Goal: Task Accomplishment & Management: Use online tool/utility

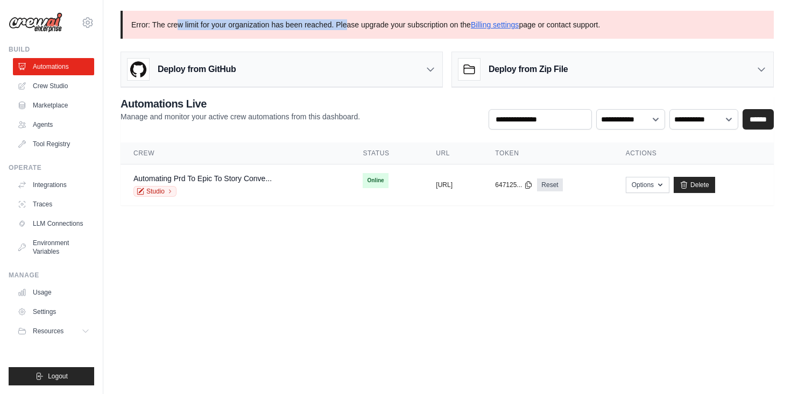
drag, startPoint x: 178, startPoint y: 27, endPoint x: 348, endPoint y: 28, distance: 170.1
click at [348, 29] on p "Error: The crew limit for your organization has been reached. Please upgrade yo…" at bounding box center [447, 25] width 653 height 28
click at [341, 27] on p "Error: The crew limit for your organization has been reached. Please upgrade yo…" at bounding box center [447, 25] width 653 height 28
click at [273, 68] on div "Deploy from GitHub" at bounding box center [281, 69] width 321 height 35
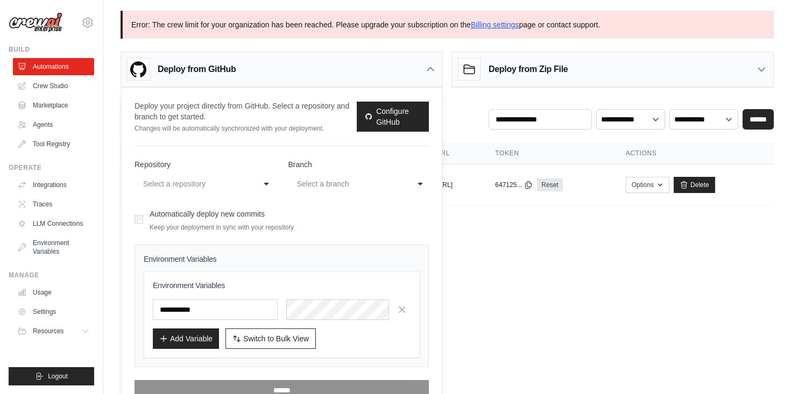
click at [529, 270] on body "[EMAIL_ADDRESS][PERSON_NAME][DOMAIN_NAME] Settings Build Automations Crew Studi…" at bounding box center [395, 197] width 791 height 394
click at [429, 72] on icon at bounding box center [430, 69] width 11 height 11
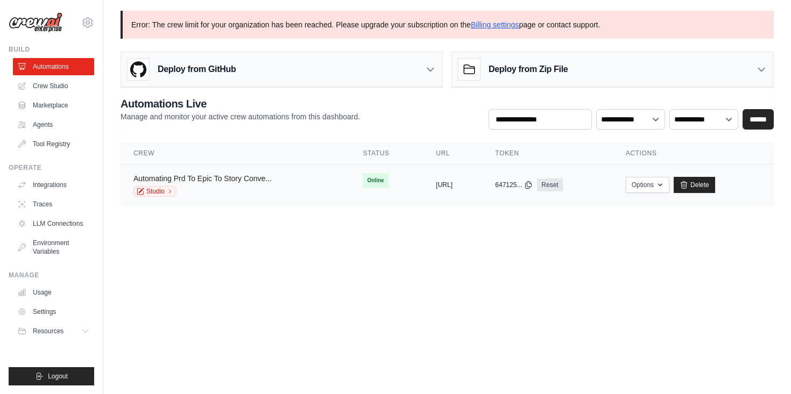
click at [214, 179] on link "Automating Prd To Epic To Story Conve..." at bounding box center [202, 178] width 138 height 9
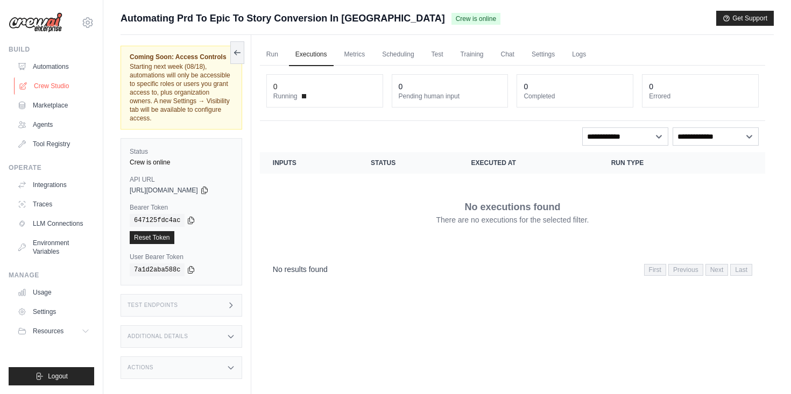
click at [65, 88] on link "Crew Studio" at bounding box center [54, 85] width 81 height 17
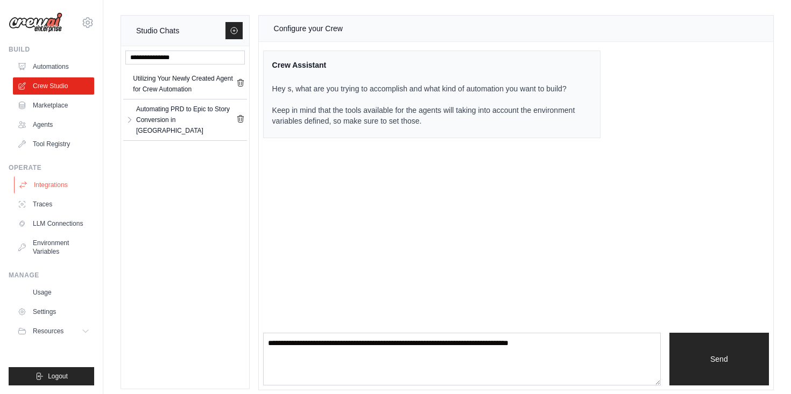
click at [52, 185] on link "Integrations" at bounding box center [54, 185] width 81 height 17
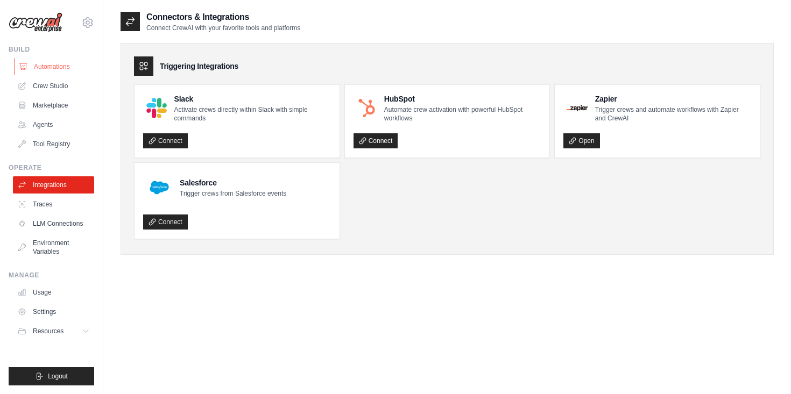
click at [59, 67] on link "Automations" at bounding box center [54, 66] width 81 height 17
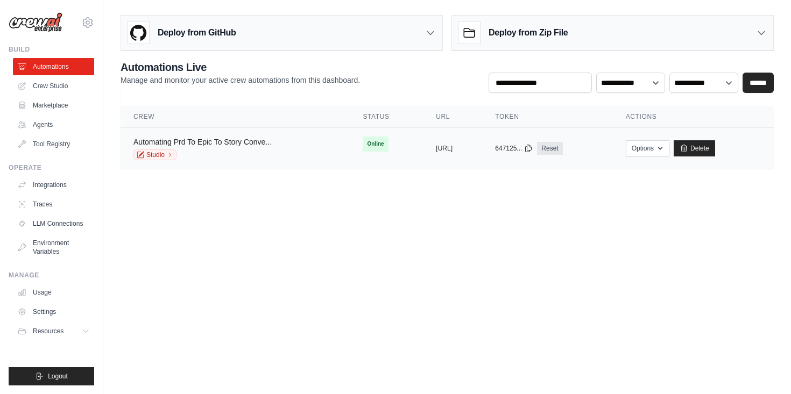
click at [234, 141] on link "Automating Prd To Epic To Story Conve..." at bounding box center [202, 142] width 138 height 9
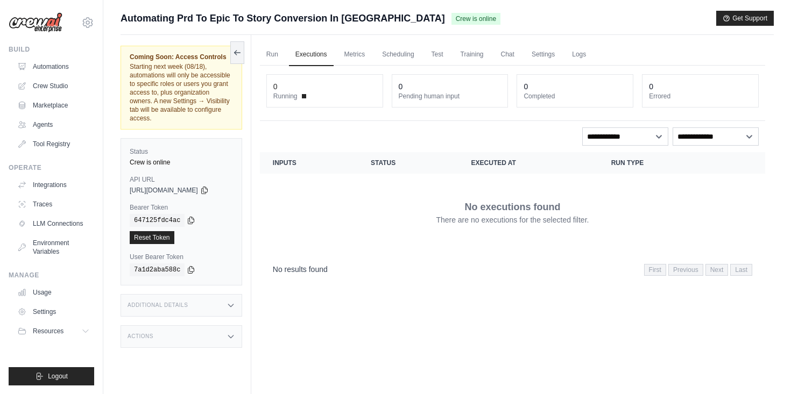
scroll to position [46, 0]
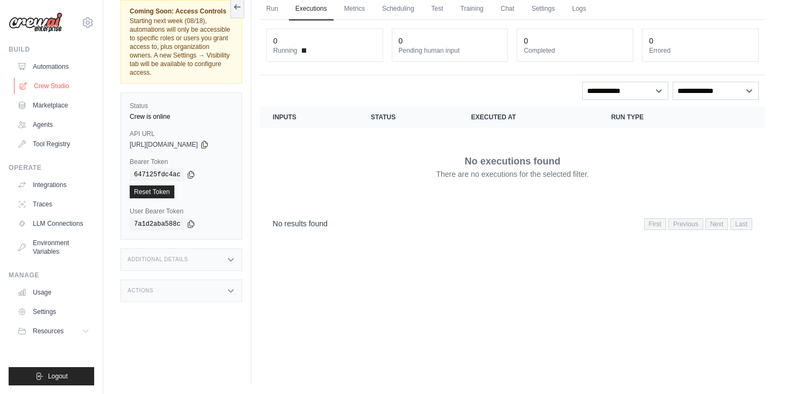
click at [52, 91] on link "Crew Studio" at bounding box center [54, 85] width 81 height 17
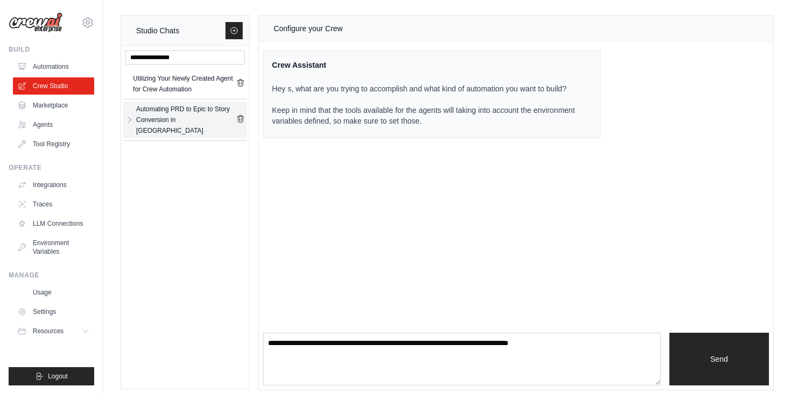
click at [187, 117] on div "Automating PRD to Epic to Story Conversion in Jira" at bounding box center [186, 120] width 100 height 32
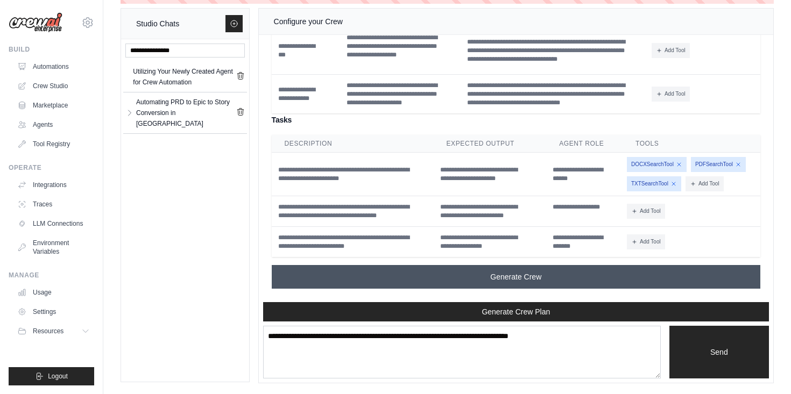
scroll to position [2306, 0]
click at [437, 284] on button "Generate Crew" at bounding box center [516, 277] width 489 height 24
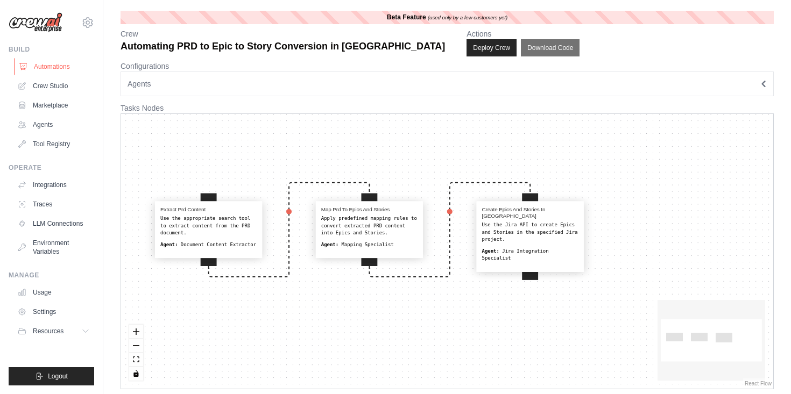
click at [57, 64] on link "Automations" at bounding box center [54, 66] width 81 height 17
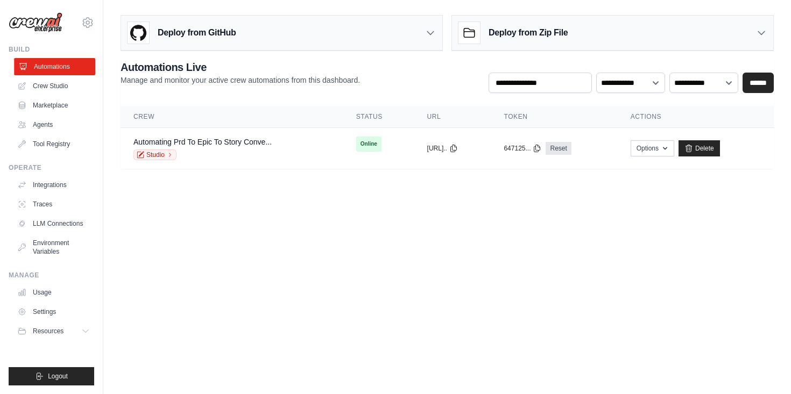
click at [53, 66] on link "Automations" at bounding box center [54, 66] width 81 height 17
click at [663, 150] on button "Options" at bounding box center [653, 148] width 44 height 16
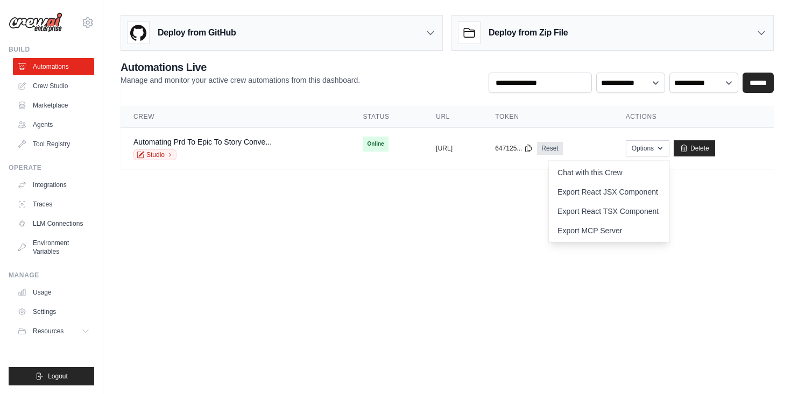
click at [423, 221] on body "samgnya.shamasunder@miqdigital.com Settings Build Automations Crew Studio Resou…" at bounding box center [395, 197] width 791 height 394
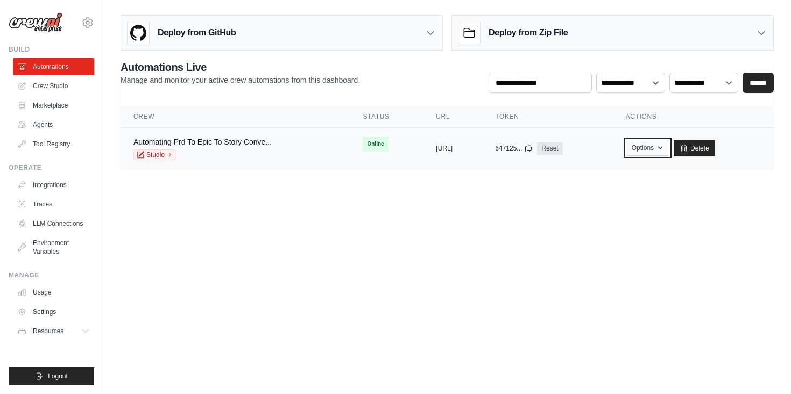
click at [670, 150] on button "Options" at bounding box center [648, 148] width 44 height 16
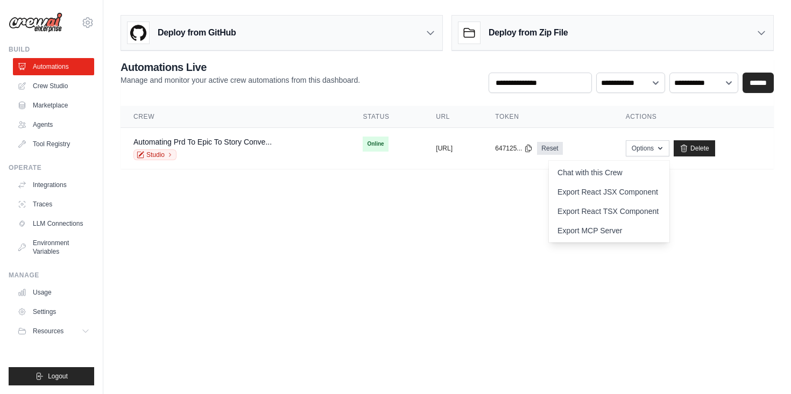
click at [405, 278] on body "samgnya.shamasunder@miqdigital.com Settings Build Automations Crew Studio Resou…" at bounding box center [395, 197] width 791 height 394
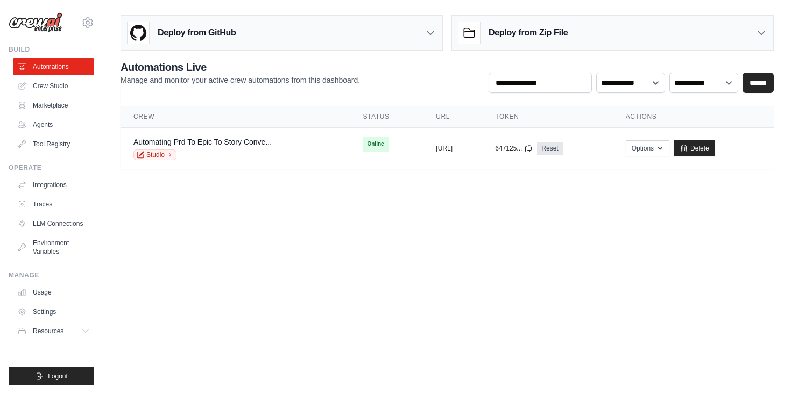
click at [362, 36] on div "Deploy from GitHub" at bounding box center [281, 33] width 321 height 35
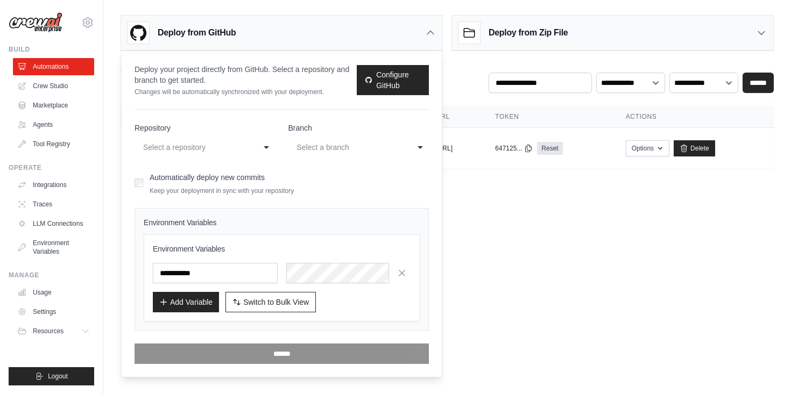
click at [252, 142] on div "Select a repository" at bounding box center [197, 147] width 113 height 17
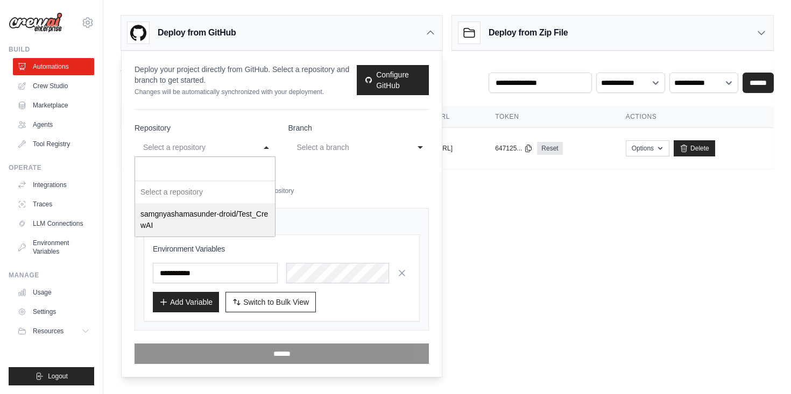
select select "**********"
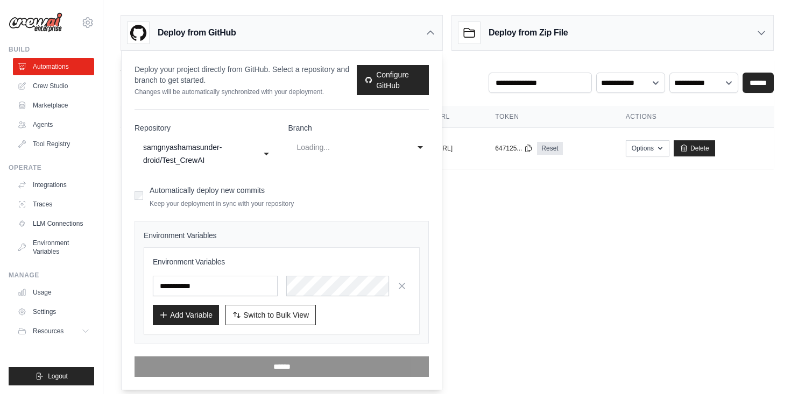
click at [368, 149] on div "Loading..." at bounding box center [348, 147] width 102 height 13
click at [368, 147] on div "Loading..." at bounding box center [348, 147] width 102 height 13
click at [420, 148] on div "**********" at bounding box center [358, 147] width 141 height 19
select select "**********"
click at [586, 244] on body "samgnya.shamasunder@miqdigital.com Settings Build Automations Crew Studio Resou…" at bounding box center [395, 197] width 791 height 394
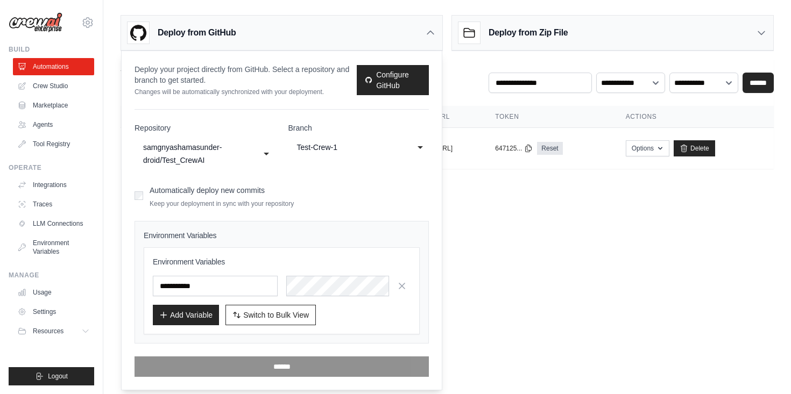
click at [432, 34] on icon at bounding box center [430, 32] width 11 height 11
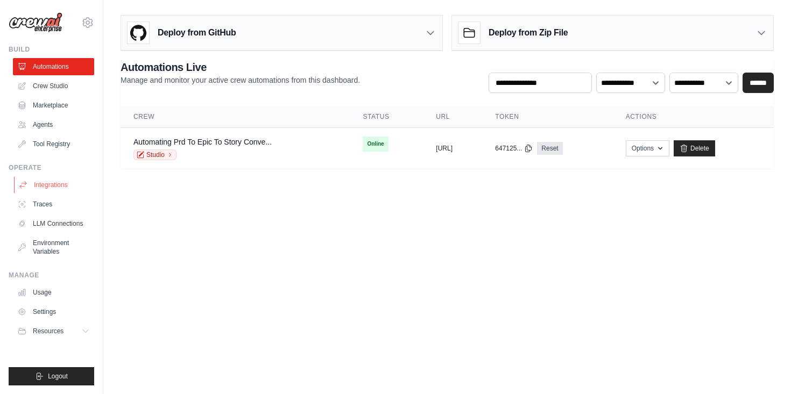
click at [48, 189] on link "Integrations" at bounding box center [54, 185] width 81 height 17
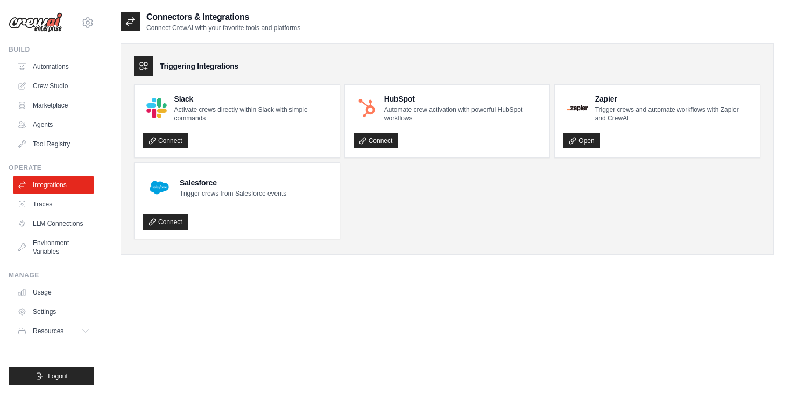
click at [144, 68] on icon at bounding box center [144, 66] width 8 height 8
click at [203, 68] on h3 "Triggering Integrations" at bounding box center [199, 66] width 79 height 11
click at [131, 19] on icon at bounding box center [130, 21] width 11 height 11
drag, startPoint x: 131, startPoint y: 17, endPoint x: 149, endPoint y: 56, distance: 42.9
click at [131, 17] on icon at bounding box center [130, 21] width 11 height 11
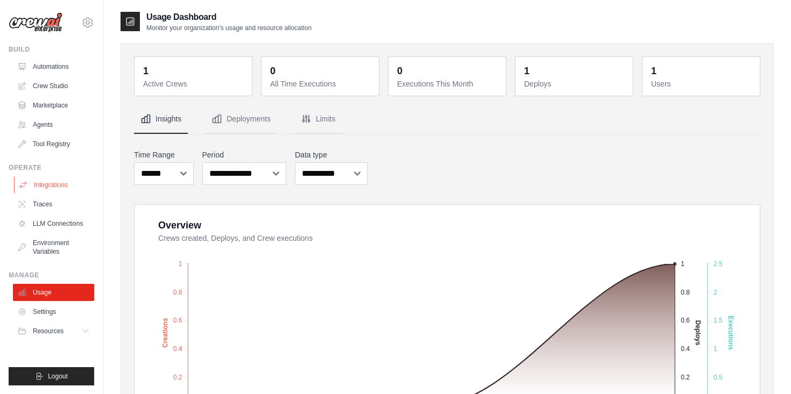
click at [47, 183] on link "Integrations" at bounding box center [54, 185] width 81 height 17
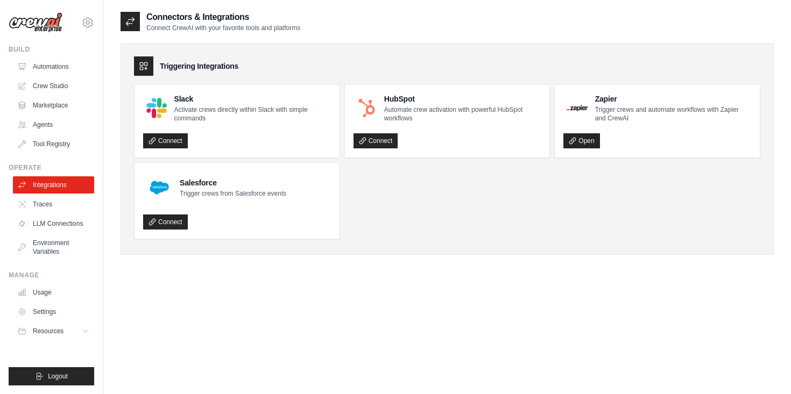
click at [142, 65] on icon at bounding box center [144, 66] width 8 height 8
drag, startPoint x: 142, startPoint y: 65, endPoint x: 191, endPoint y: 65, distance: 49.0
click at [147, 65] on icon at bounding box center [144, 66] width 8 height 8
click at [192, 65] on h3 "Triggering Integrations" at bounding box center [199, 66] width 79 height 11
drag, startPoint x: 192, startPoint y: 65, endPoint x: 174, endPoint y: 48, distance: 24.7
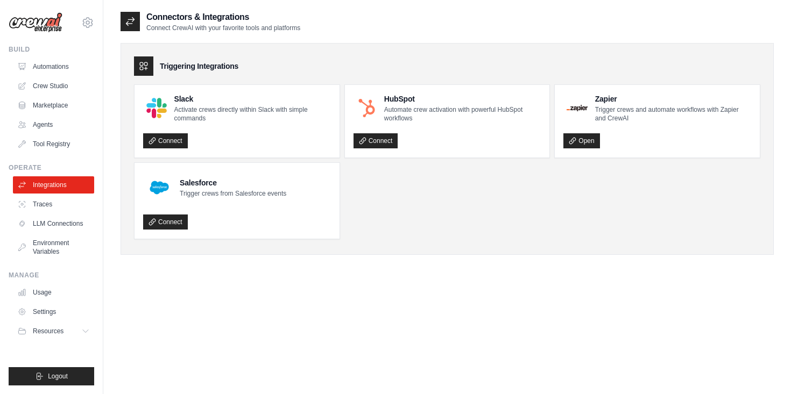
click at [192, 65] on h3 "Triggering Integrations" at bounding box center [199, 66] width 79 height 11
click at [135, 22] on icon at bounding box center [130, 21] width 11 height 11
click at [80, 331] on button "Resources" at bounding box center [54, 331] width 81 height 17
